Goal: Task Accomplishment & Management: Use online tool/utility

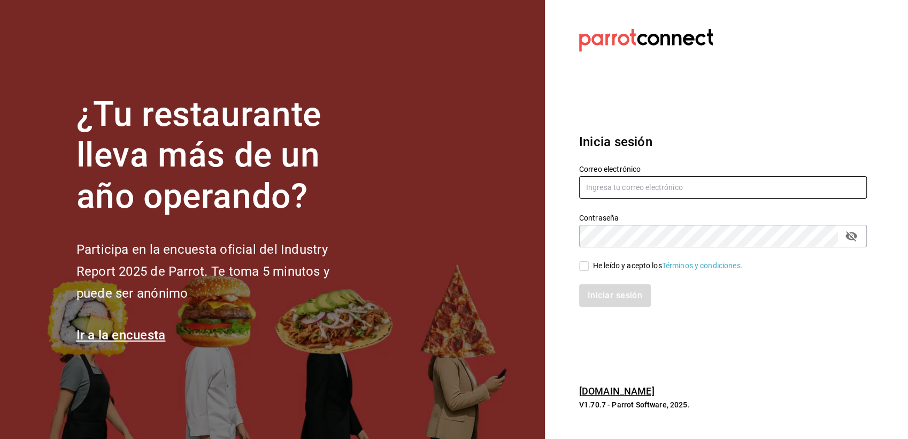
type input "[EMAIL_ADDRESS][DOMAIN_NAME]"
click at [580, 262] on input "He leído y acepto los Términos y condiciones." at bounding box center [584, 266] width 10 height 10
checkbox input "true"
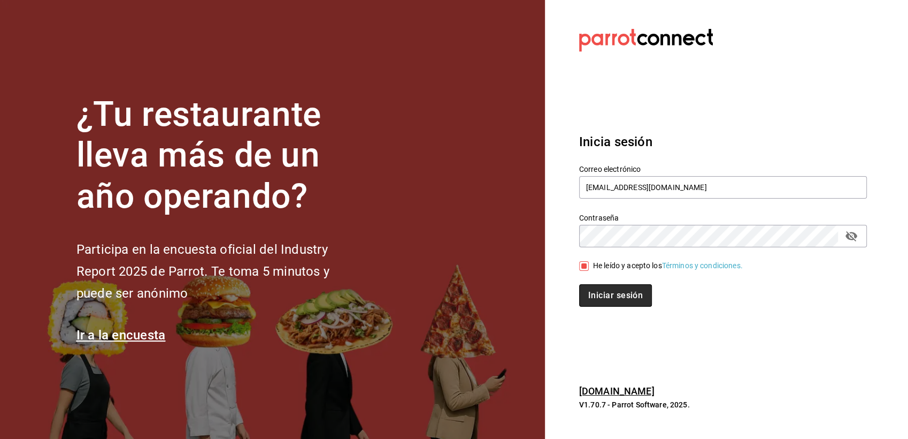
click at [611, 290] on button "Iniciar sesión" at bounding box center [615, 295] width 73 height 22
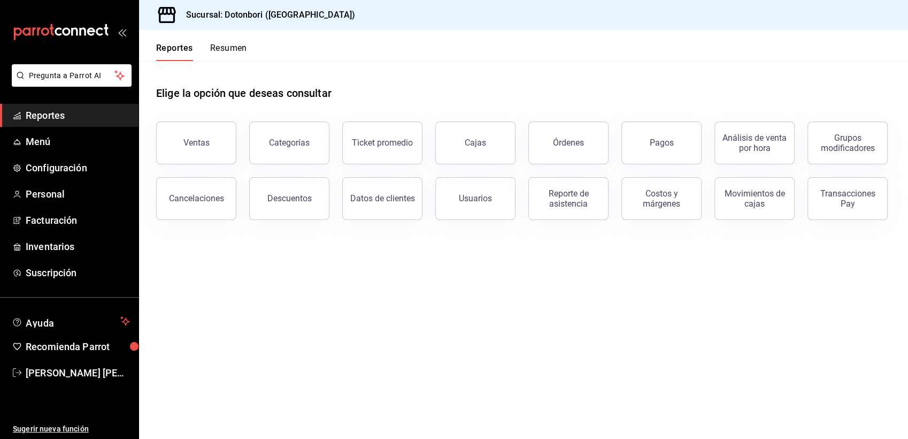
click at [208, 51] on div "Reportes Resumen" at bounding box center [201, 52] width 91 height 18
click at [216, 49] on button "Resumen" at bounding box center [228, 52] width 37 height 18
